Goal: Communication & Community: Share content

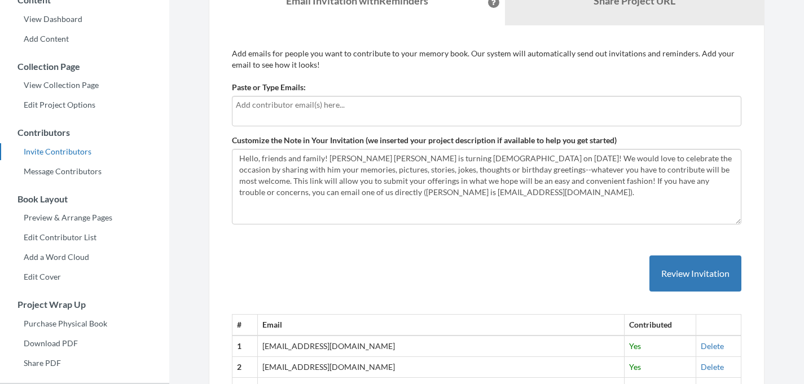
scroll to position [117, 0]
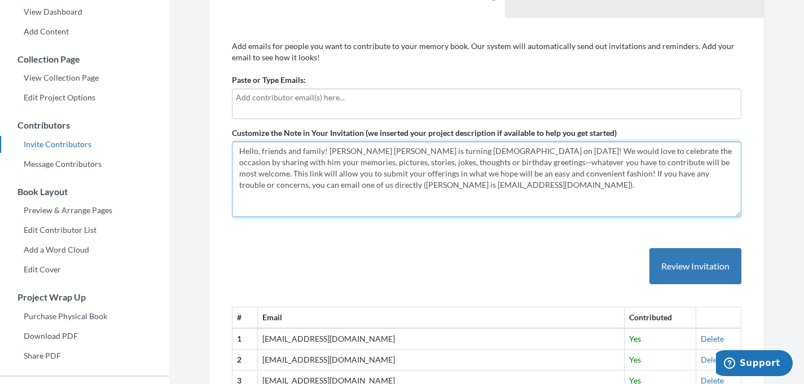
drag, startPoint x: 406, startPoint y: 190, endPoint x: 236, endPoint y: 150, distance: 174.0
click at [236, 150] on textarea "Hello, friends and family! [PERSON_NAME] [PERSON_NAME] is turning [DEMOGRAPHIC_…" at bounding box center [487, 180] width 510 height 76
click at [410, 189] on textarea "Hello, friends and family! [PERSON_NAME] [PERSON_NAME] is turning [DEMOGRAPHIC_…" at bounding box center [487, 180] width 510 height 76
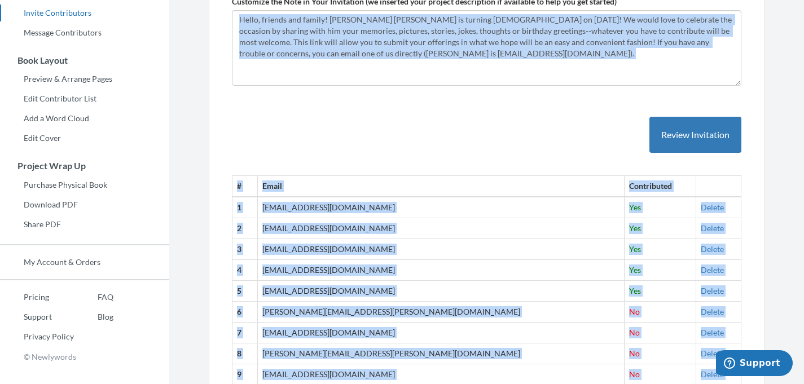
scroll to position [246, 0]
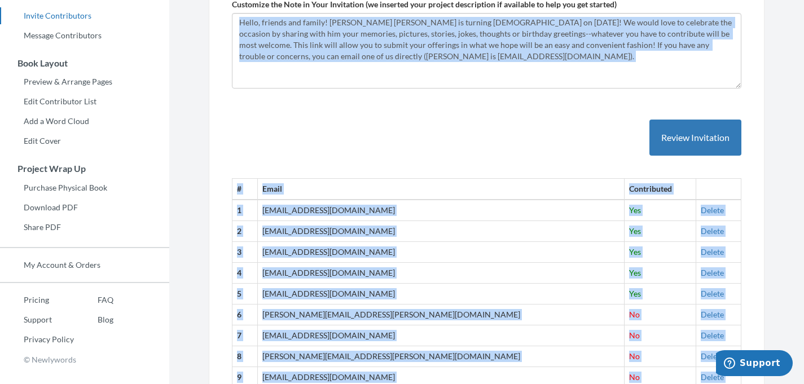
drag, startPoint x: 376, startPoint y: 305, endPoint x: 270, endPoint y: 195, distance: 152.8
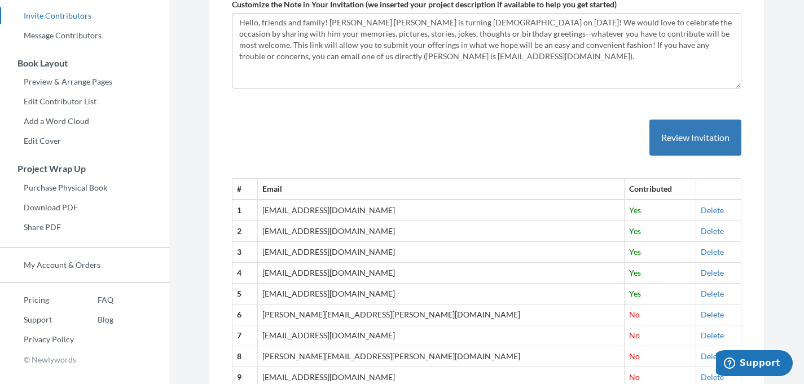
drag, startPoint x: 276, startPoint y: 189, endPoint x: 329, endPoint y: 243, distance: 75.8
click at [329, 243] on td "[EMAIL_ADDRESS][DOMAIN_NAME]" at bounding box center [441, 252] width 367 height 21
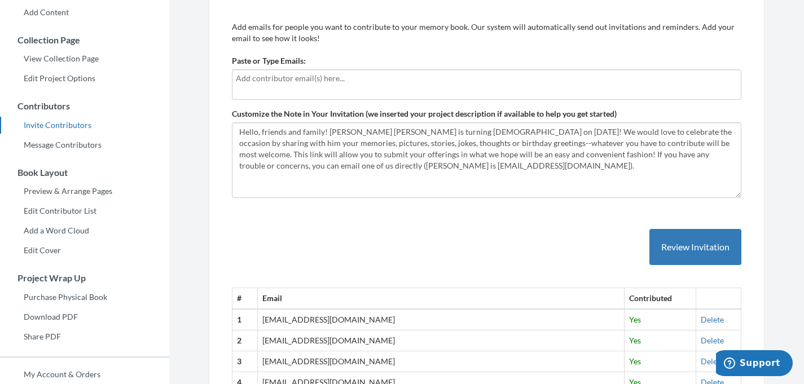
scroll to position [110, 0]
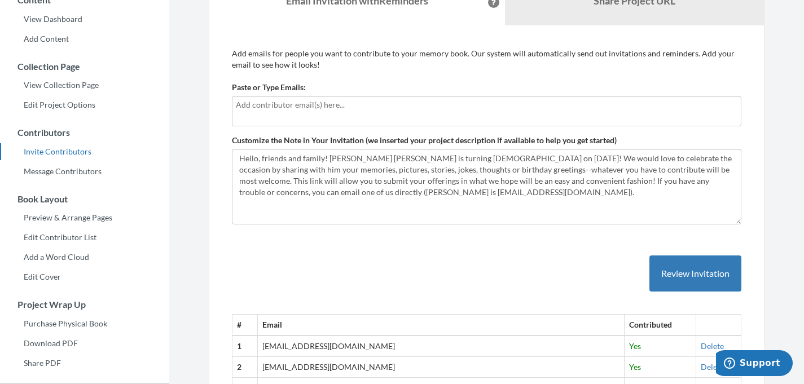
click at [344, 348] on td "[EMAIL_ADDRESS][DOMAIN_NAME]" at bounding box center [441, 346] width 367 height 21
click at [321, 346] on td "[EMAIL_ADDRESS][DOMAIN_NAME]" at bounding box center [441, 346] width 367 height 21
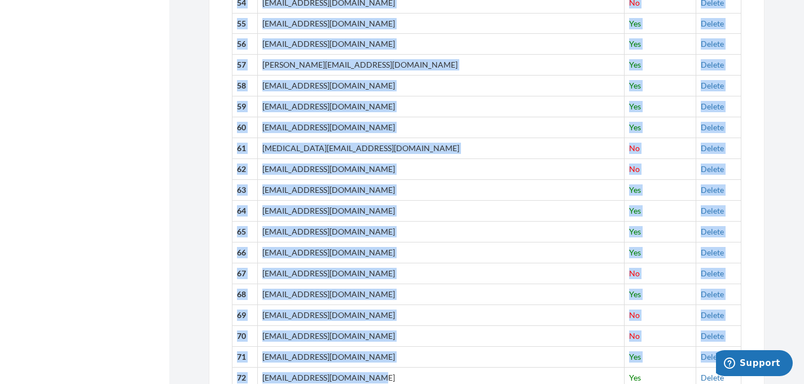
scroll to position [1654, 0]
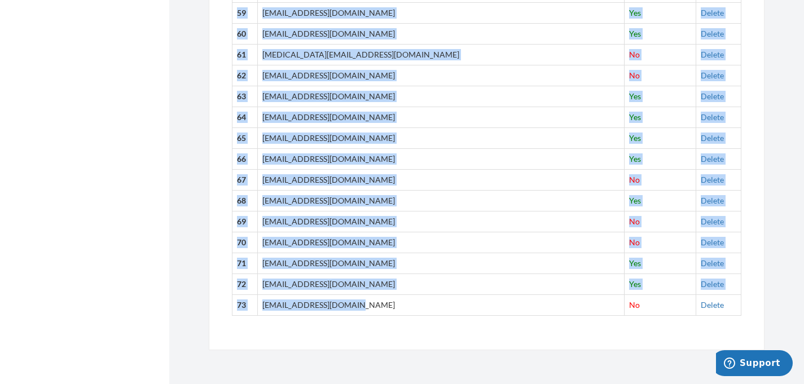
drag, startPoint x: 276, startPoint y: 348, endPoint x: 367, endPoint y: 302, distance: 101.2
copy tbody "[EMAIL_ADDRESS][DOMAIN_NAME] Yes Delete 2 [EMAIL_ADDRESS][DOMAIN_NAME] Yes Dele…"
click at [521, 91] on td "[EMAIL_ADDRESS][DOMAIN_NAME]" at bounding box center [441, 96] width 367 height 21
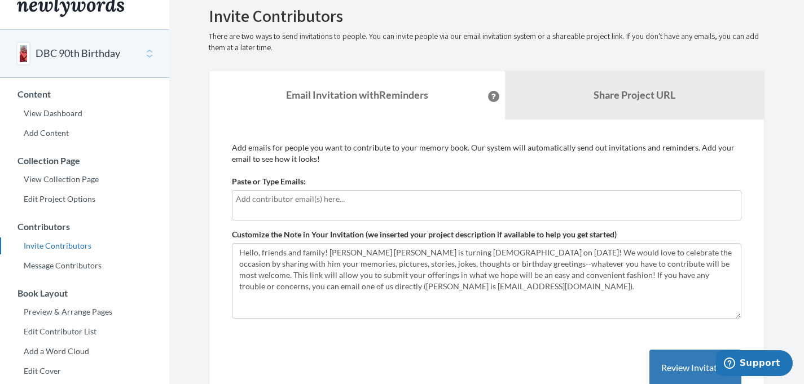
scroll to position [0, 0]
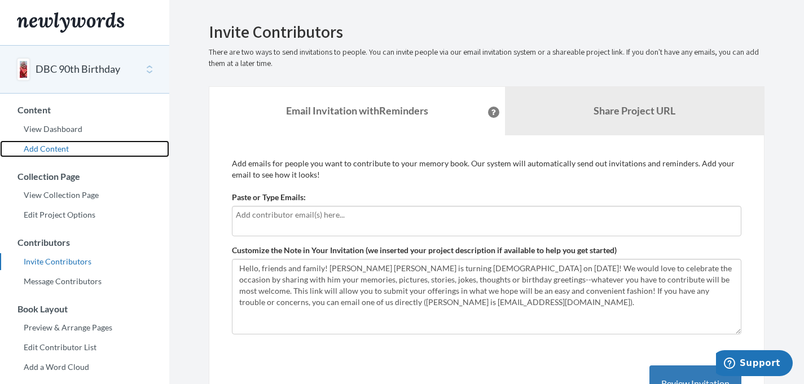
click at [52, 147] on link "Add Content" at bounding box center [84, 149] width 169 height 17
